Goal: Use online tool/utility: Utilize a website feature to perform a specific function

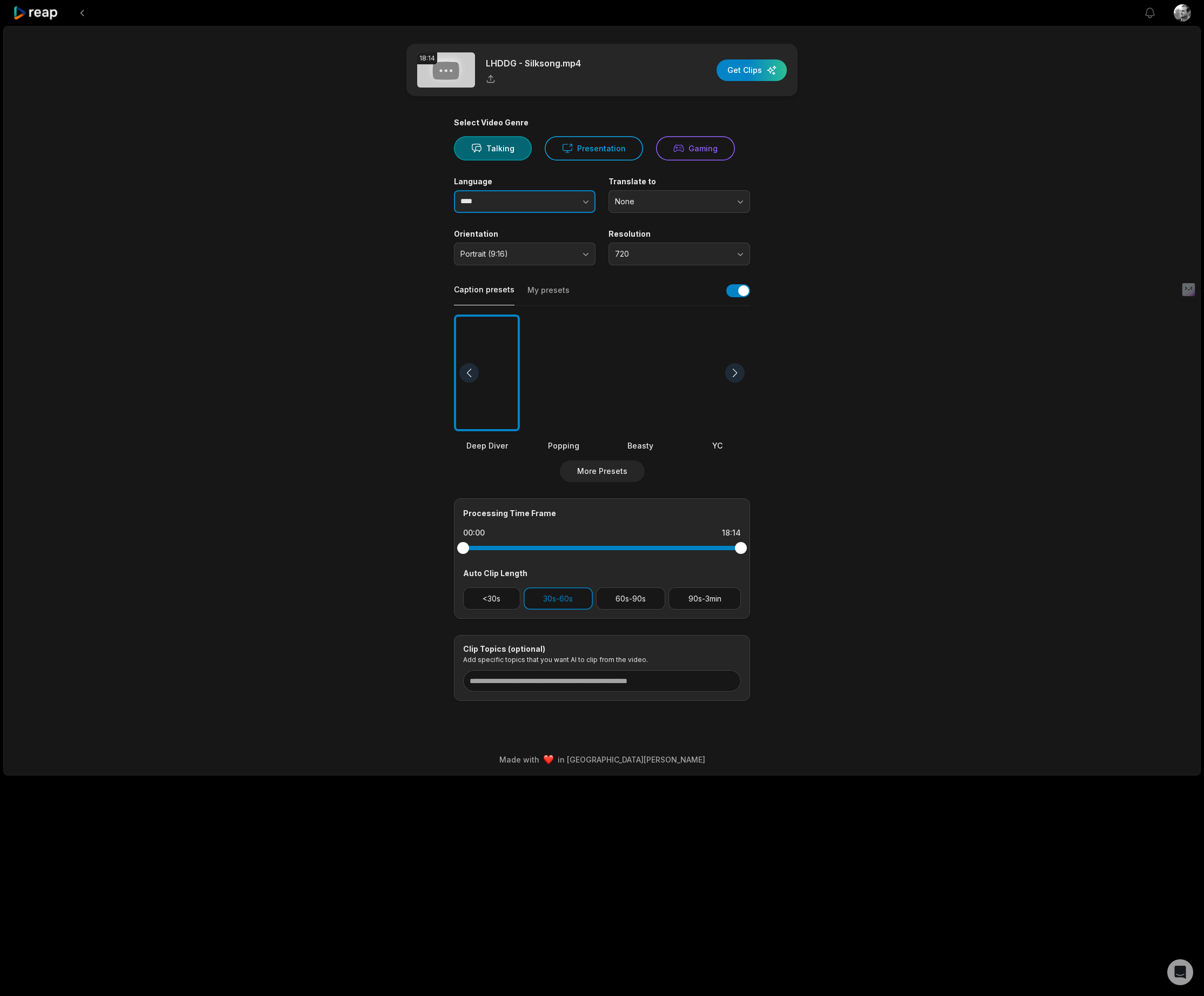
click at [551, 195] on button "button" at bounding box center [564, 201] width 62 height 23
type input "*******"
click at [692, 159] on button "Gaming" at bounding box center [695, 148] width 79 height 24
click at [685, 249] on button "720" at bounding box center [679, 254] width 142 height 23
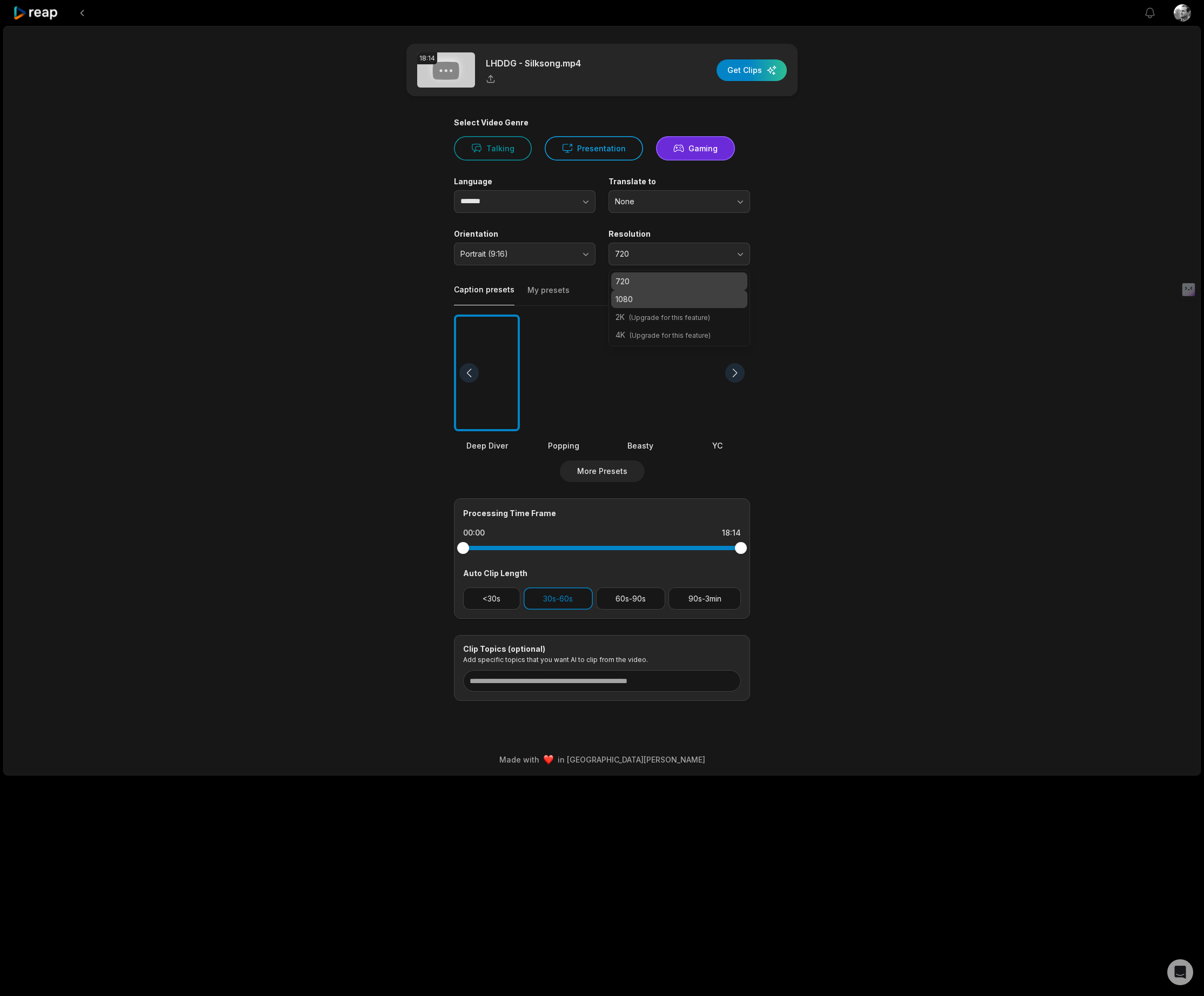
click at [678, 295] on p "1080" at bounding box center [679, 299] width 127 height 11
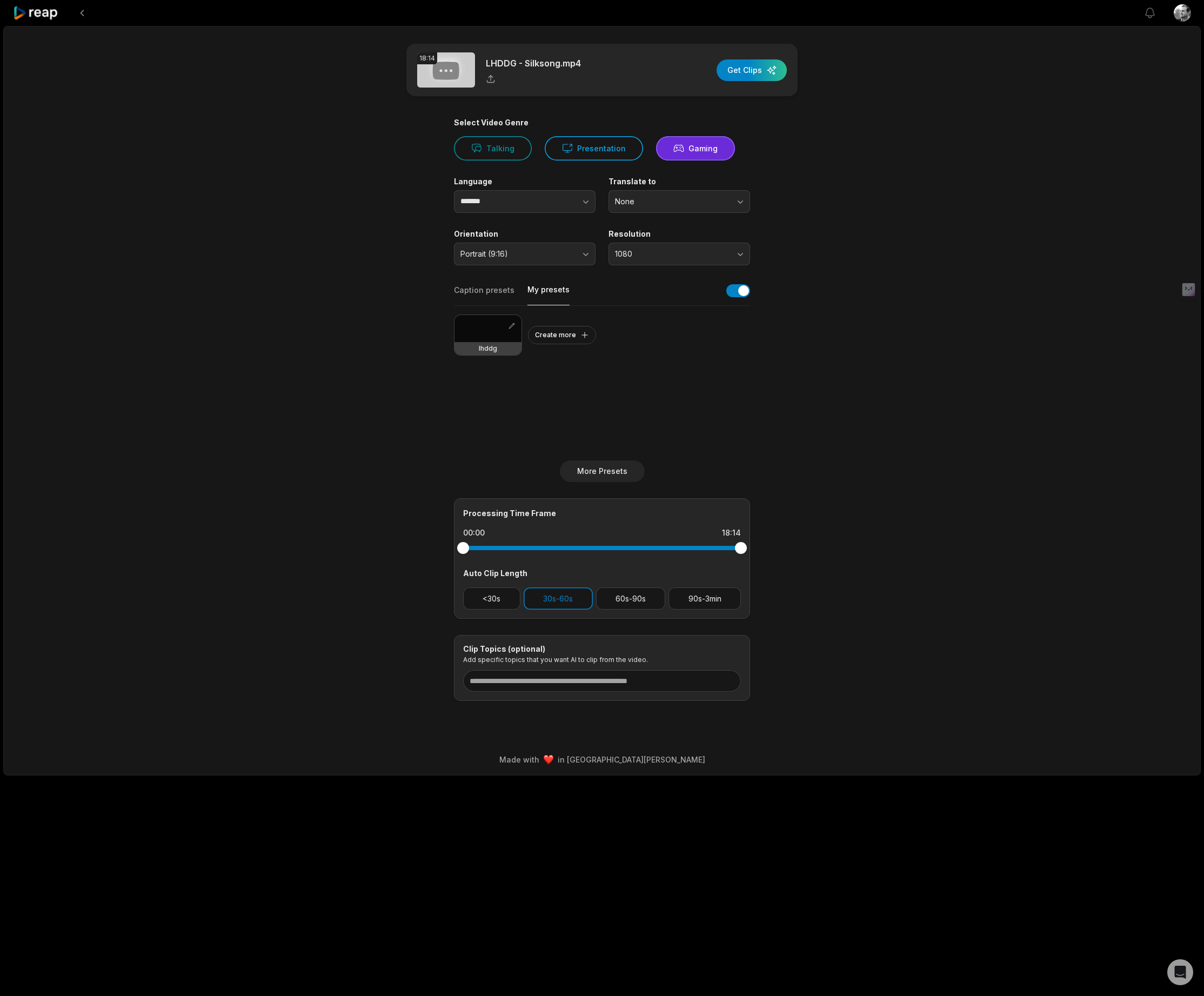
click at [555, 287] on button "My presets" at bounding box center [548, 295] width 42 height 21
click at [495, 334] on div at bounding box center [488, 329] width 67 height 27
click at [629, 684] on input at bounding box center [602, 680] width 278 height 21
type input "**********"
click at [749, 69] on div "button" at bounding box center [751, 70] width 70 height 21
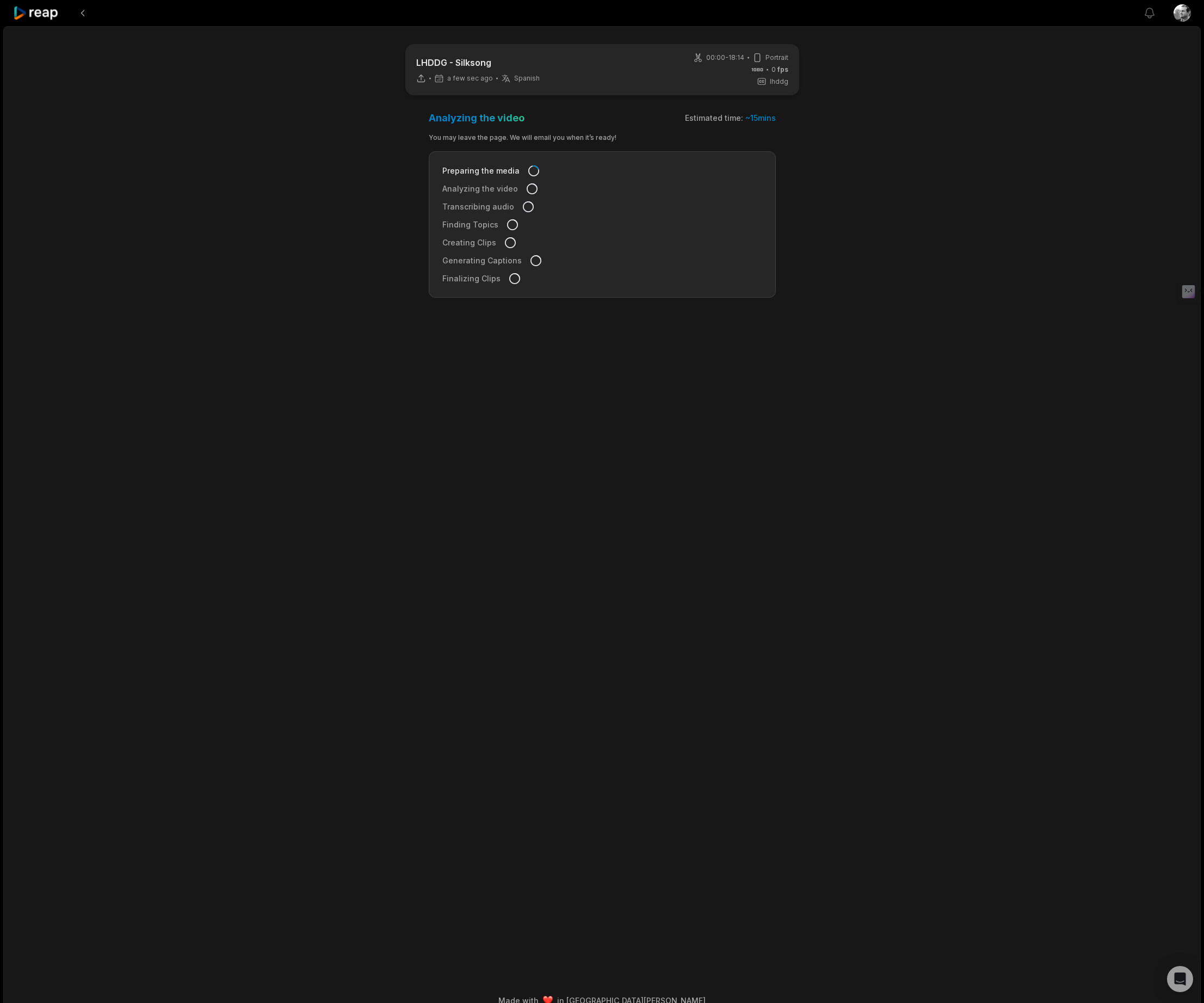
click at [1021, 296] on div "LHDDG - Silksong a few sec ago Spanish es 00:00 - 18:14 Portrait 0 fps lhddg An…" at bounding box center [602, 521] width 1197 height 991
